Goal: Information Seeking & Learning: Learn about a topic

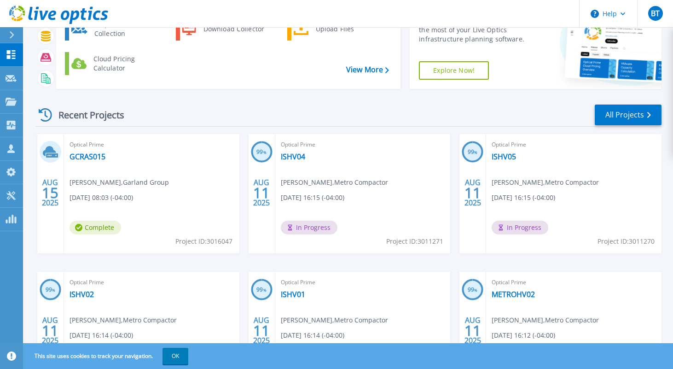
scroll to position [61, 0]
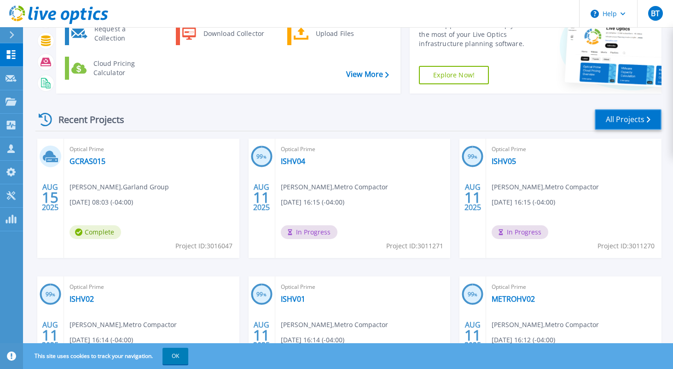
click at [610, 123] on link "All Projects" at bounding box center [628, 119] width 67 height 21
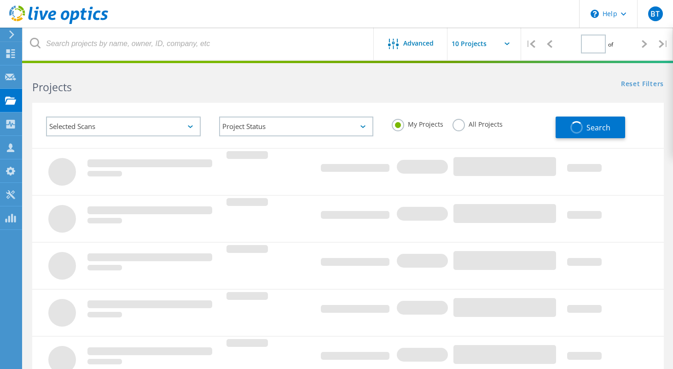
type input "1"
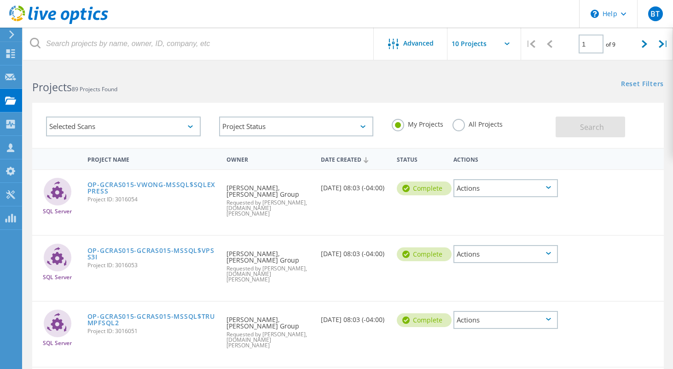
click at [506, 39] on input "text" at bounding box center [493, 44] width 92 height 32
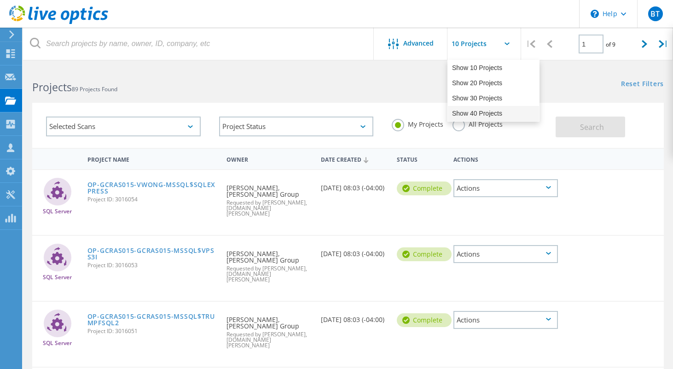
click at [476, 112] on div "Show 40 Projects" at bounding box center [493, 113] width 91 height 15
type input "Show 40 Projects"
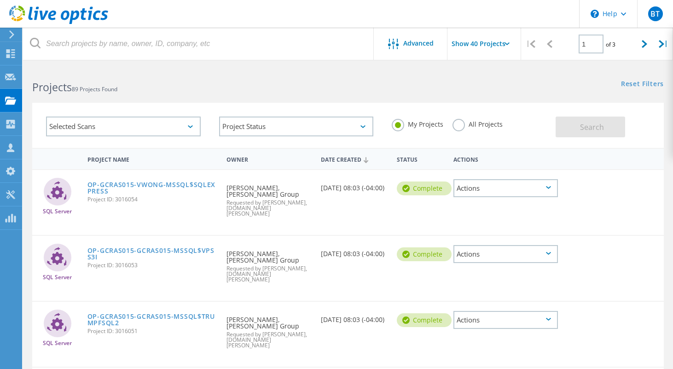
click at [189, 125] on div "Selected Scans" at bounding box center [123, 126] width 155 height 20
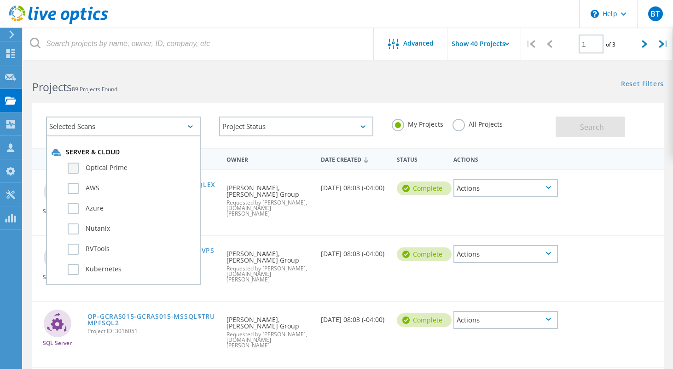
click at [68, 170] on label "Optical Prime" at bounding box center [131, 167] width 127 height 11
click at [0, 0] on input "Optical Prime" at bounding box center [0, 0] width 0 height 0
click at [591, 136] on button "Search" at bounding box center [590, 126] width 69 height 21
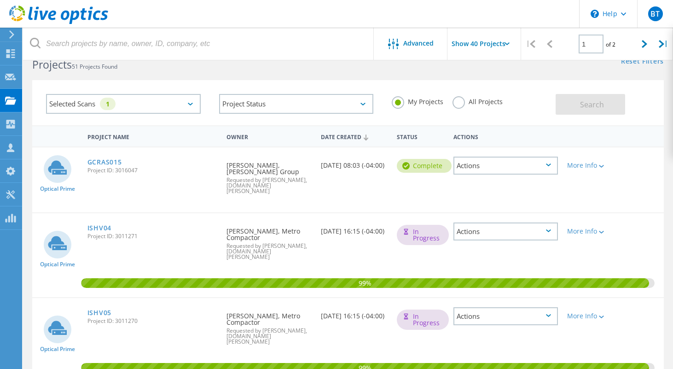
scroll to position [23, 0]
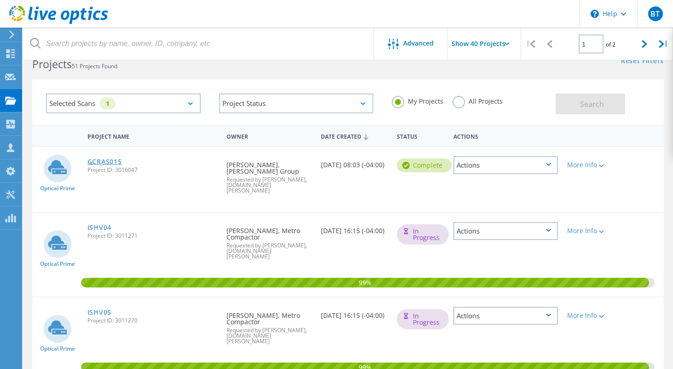
click at [103, 163] on link "GCRAS015" at bounding box center [104, 161] width 35 height 6
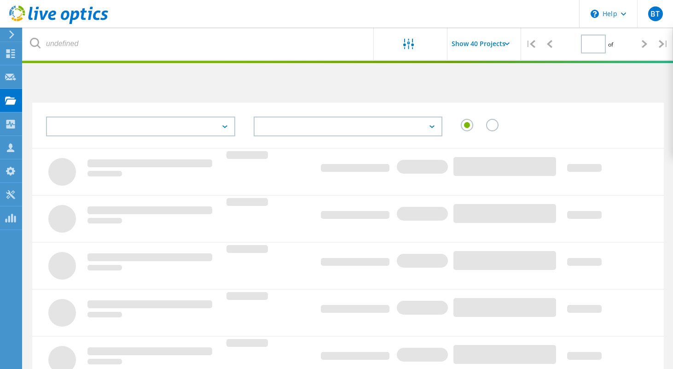
scroll to position [23, 0]
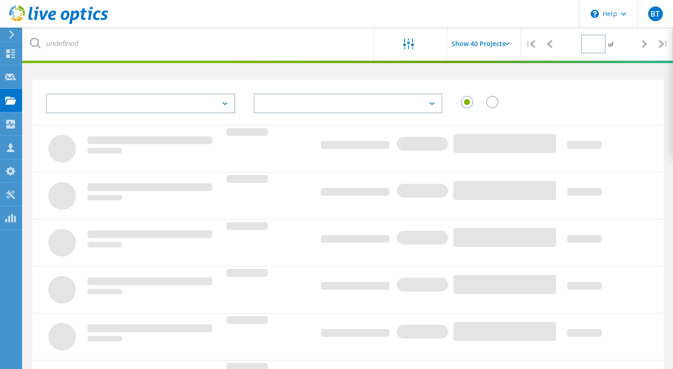
type input "1"
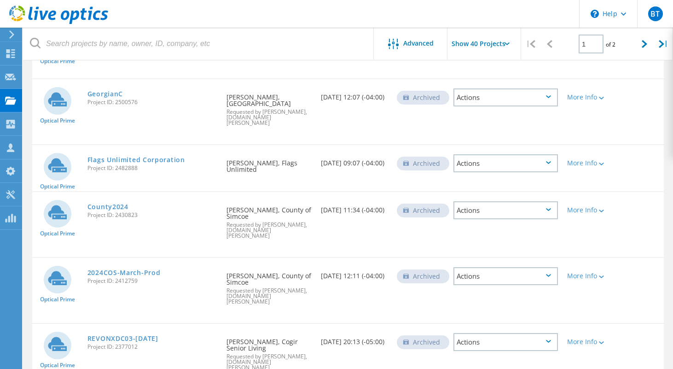
scroll to position [2327, 0]
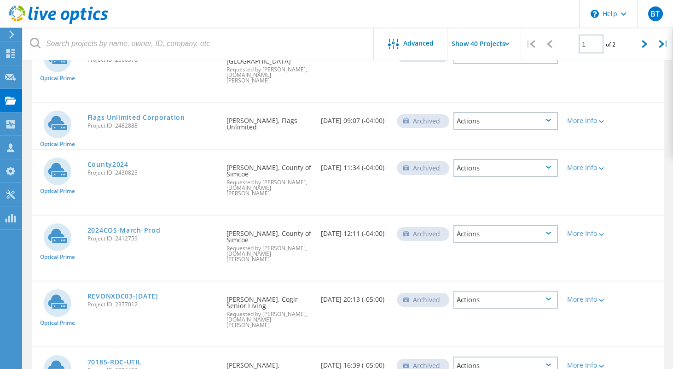
click at [101, 359] on link "70185-RDC-UTIL" at bounding box center [114, 362] width 54 height 6
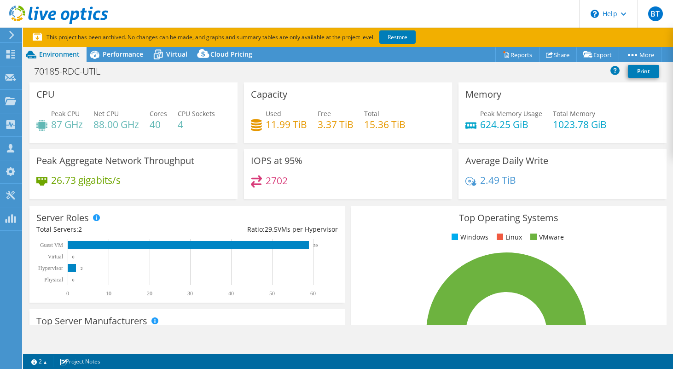
select select "[GEOGRAPHIC_DATA]"
select select "USD"
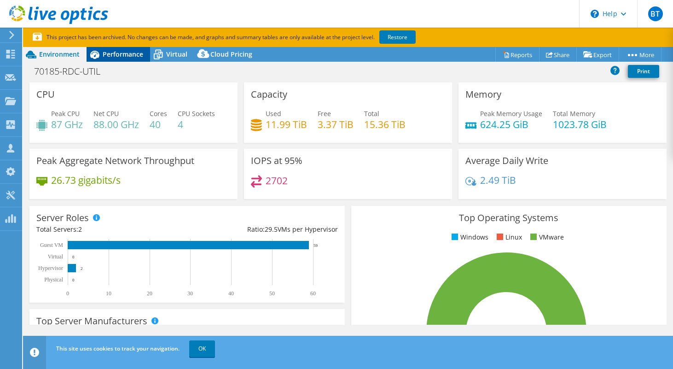
click at [122, 55] on span "Performance" at bounding box center [123, 54] width 41 height 9
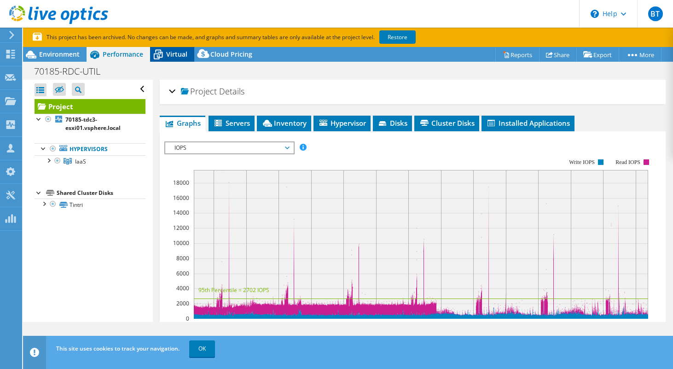
click at [174, 54] on span "Virtual" at bounding box center [176, 54] width 21 height 9
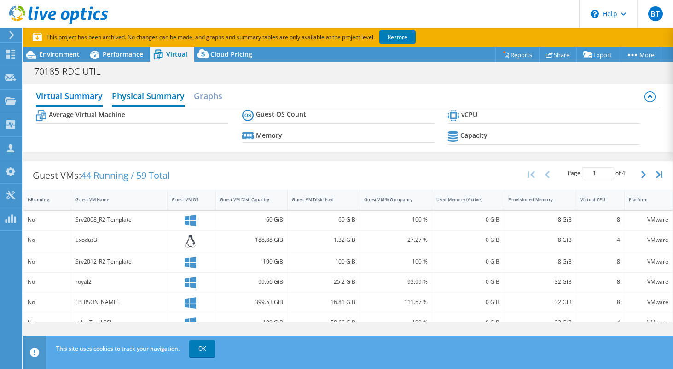
click at [148, 100] on h2 "Physical Summary" at bounding box center [148, 97] width 73 height 20
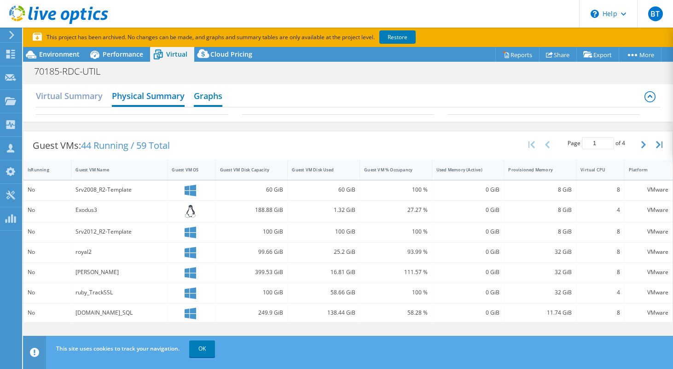
click at [207, 95] on h2 "Graphs" at bounding box center [208, 97] width 29 height 20
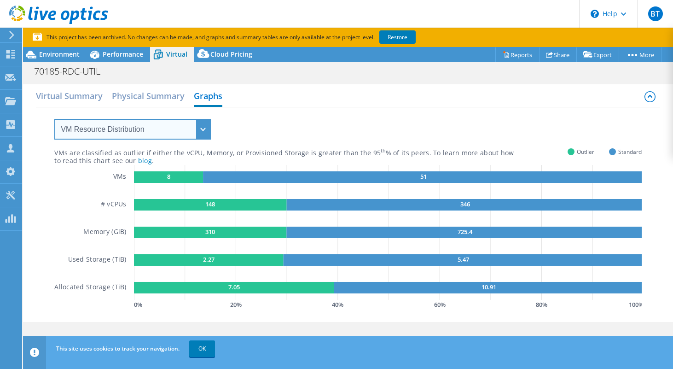
click at [181, 126] on select "VM Resource Distribution Provisioning Contrast Over Provisioning" at bounding box center [132, 129] width 156 height 21
select select "Over Provisioning"
click at [54, 119] on select "VM Resource Distribution Provisioning Contrast Over Provisioning" at bounding box center [132, 129] width 156 height 21
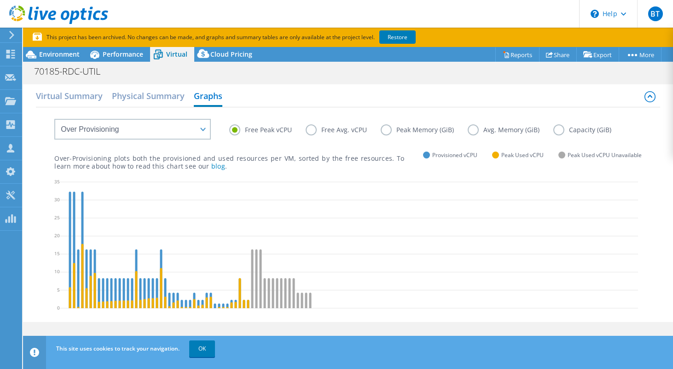
click at [309, 130] on label "Free Avg. vCPU" at bounding box center [343, 129] width 75 height 11
click at [0, 0] on input "Free Avg. vCPU" at bounding box center [0, 0] width 0 height 0
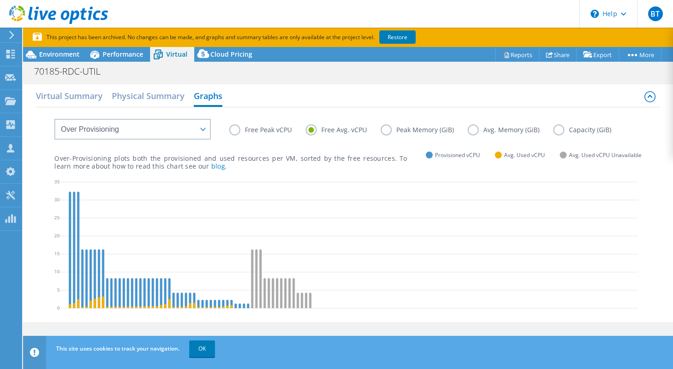
click at [392, 127] on label "Peak Memory (GiB)" at bounding box center [424, 129] width 87 height 11
click at [0, 0] on input "Peak Memory (GiB)" at bounding box center [0, 0] width 0 height 0
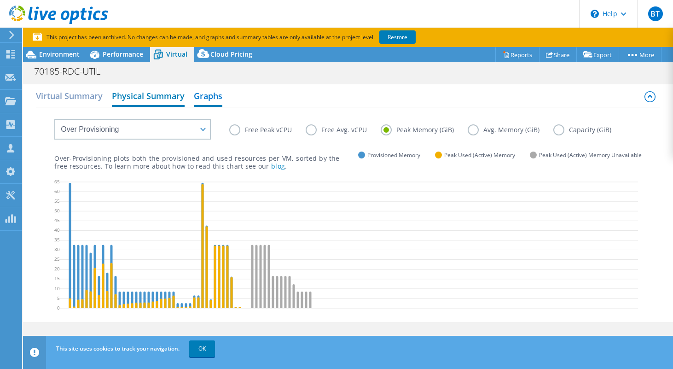
click at [132, 97] on h2 "Physical Summary" at bounding box center [148, 97] width 73 height 20
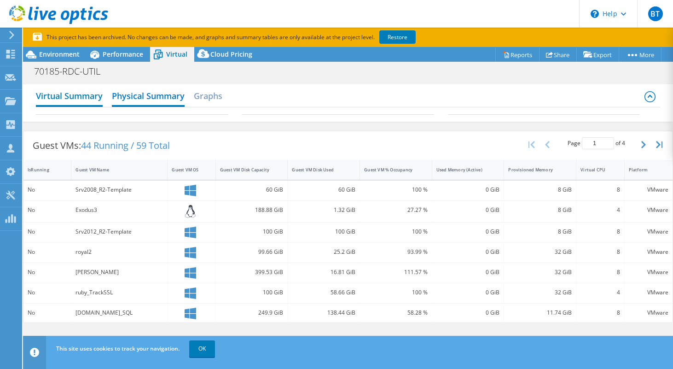
click at [87, 99] on h2 "Virtual Summary" at bounding box center [69, 97] width 67 height 20
